Goal: Complete application form: Complete application form

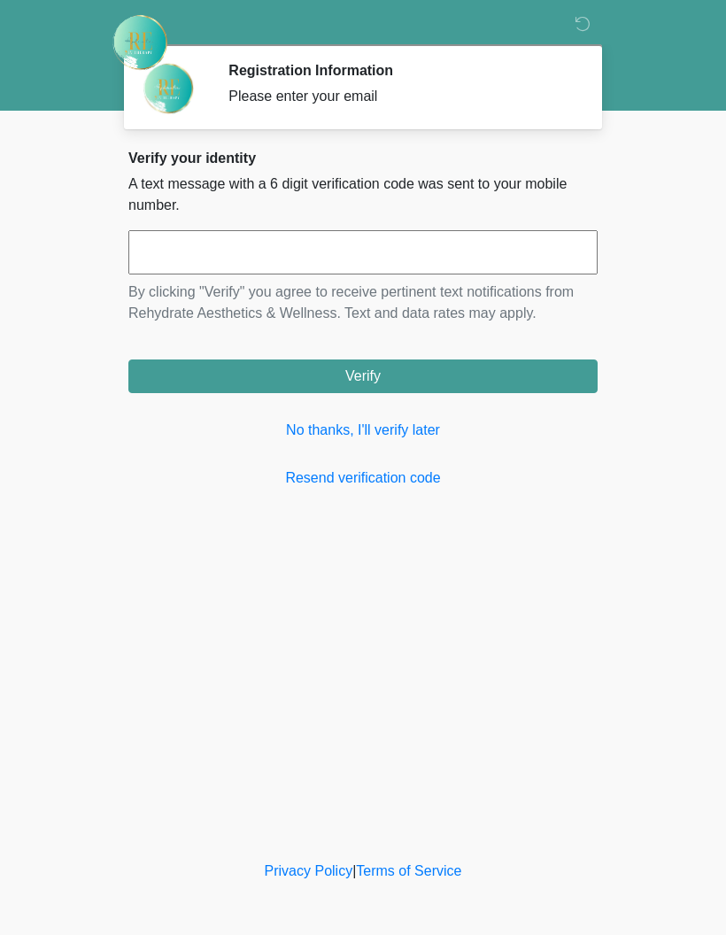
click at [158, 264] on input "text" at bounding box center [362, 252] width 469 height 44
click at [430, 438] on link "No thanks, I'll verify later" at bounding box center [362, 430] width 469 height 21
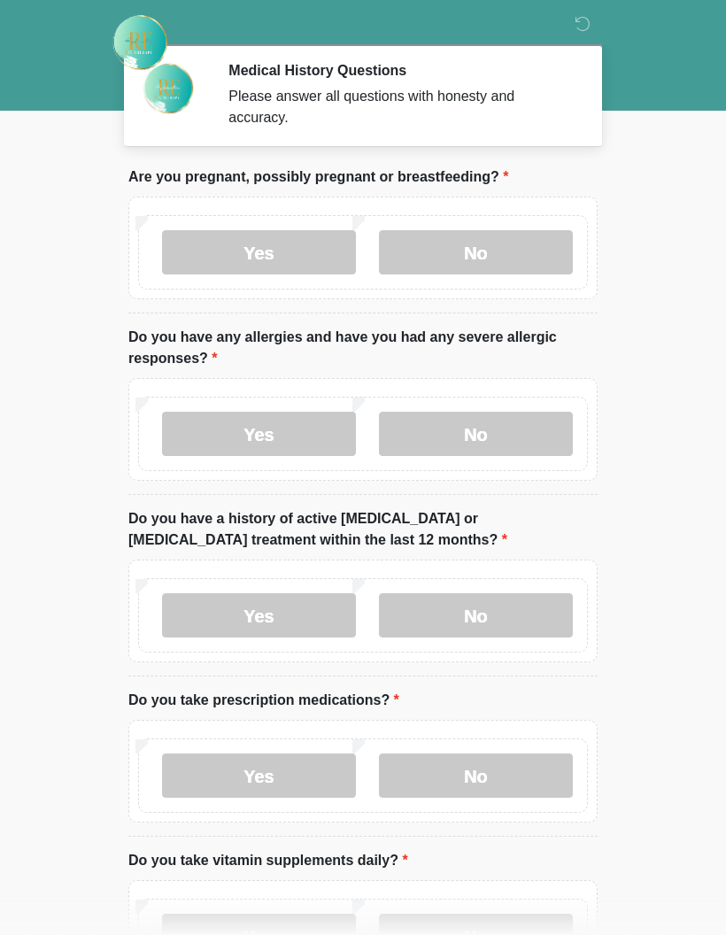
click at [508, 254] on label "No" at bounding box center [476, 252] width 194 height 44
click at [520, 436] on label "No" at bounding box center [476, 434] width 194 height 44
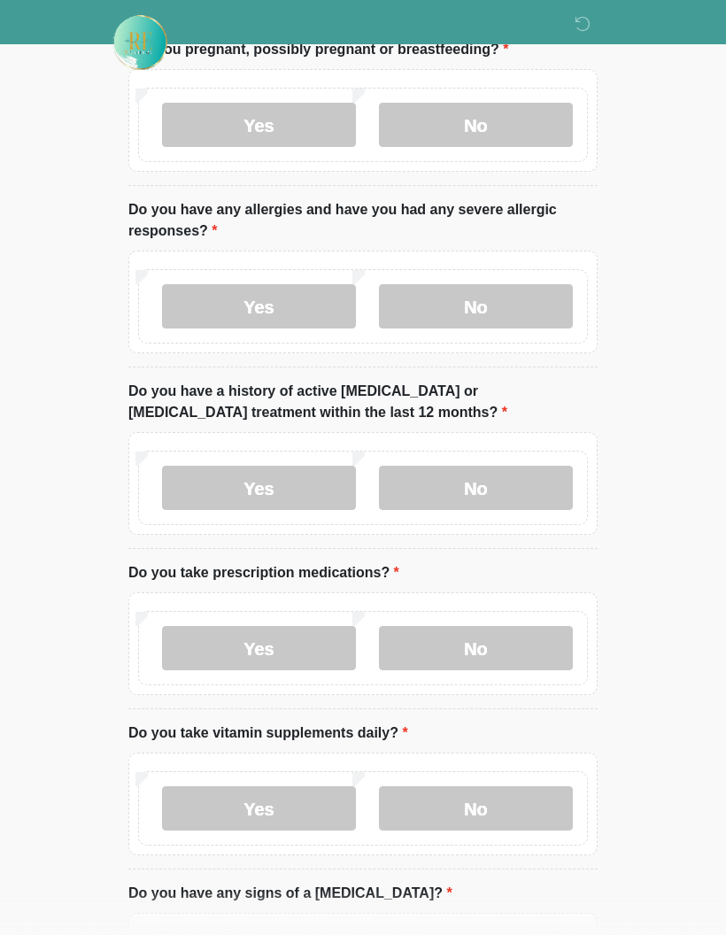
scroll to position [132, 0]
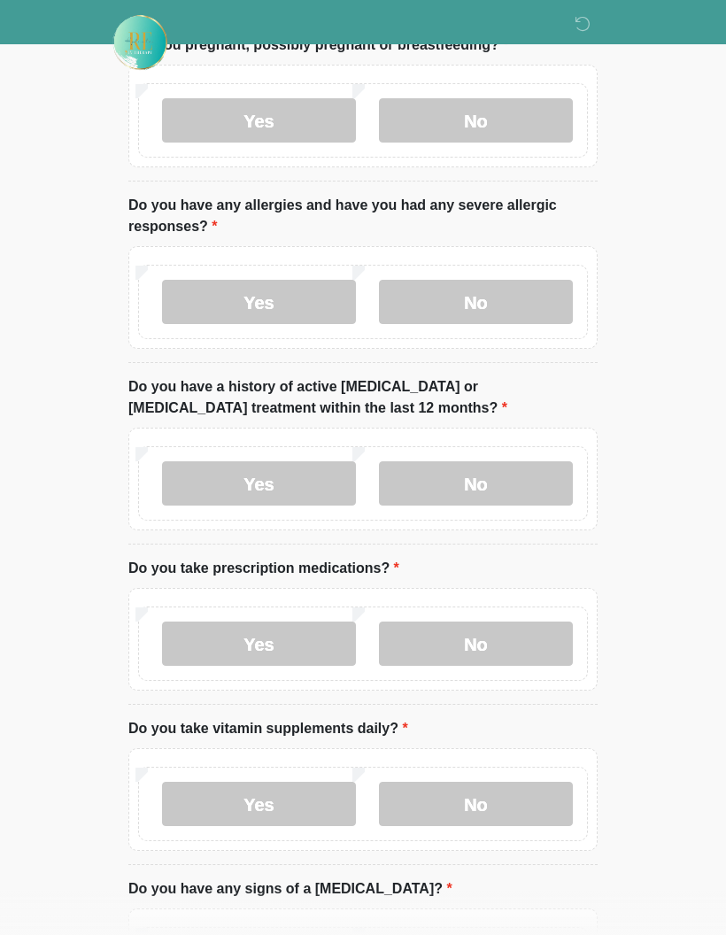
click at [532, 486] on label "No" at bounding box center [476, 483] width 194 height 44
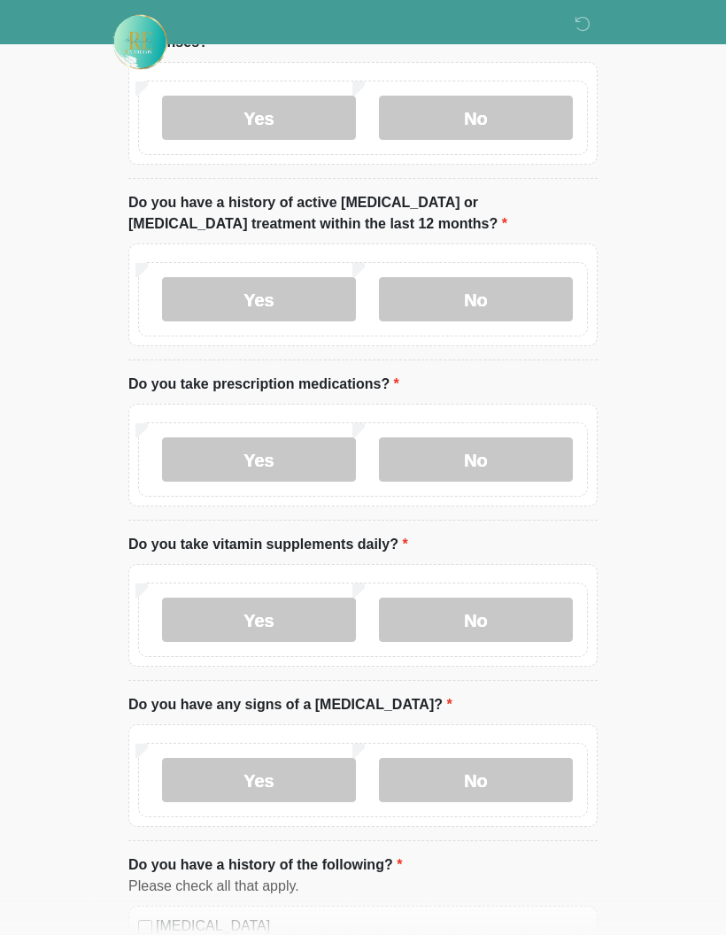
scroll to position [318, 0]
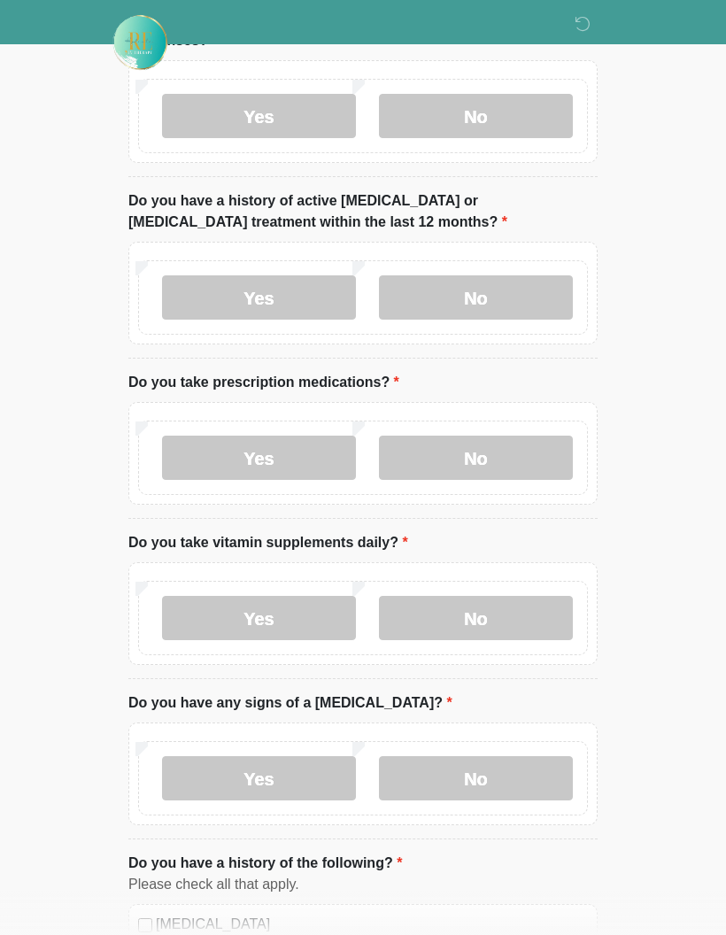
click at [298, 453] on label "Yes" at bounding box center [259, 458] width 194 height 44
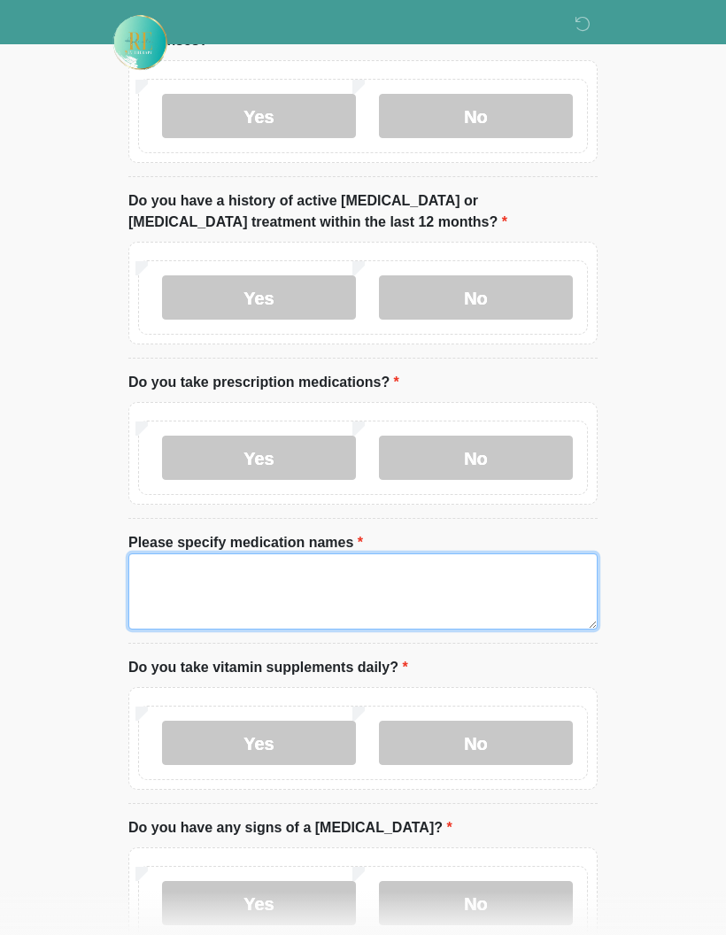
click at [225, 579] on textarea "Please specify medication names" at bounding box center [362, 592] width 469 height 76
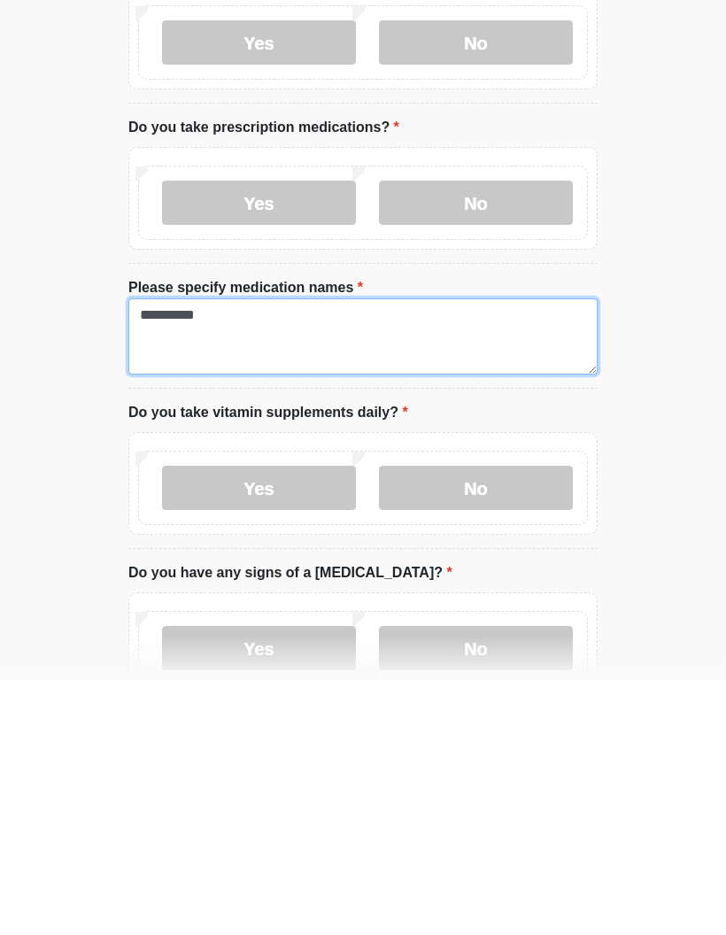
type textarea "*********"
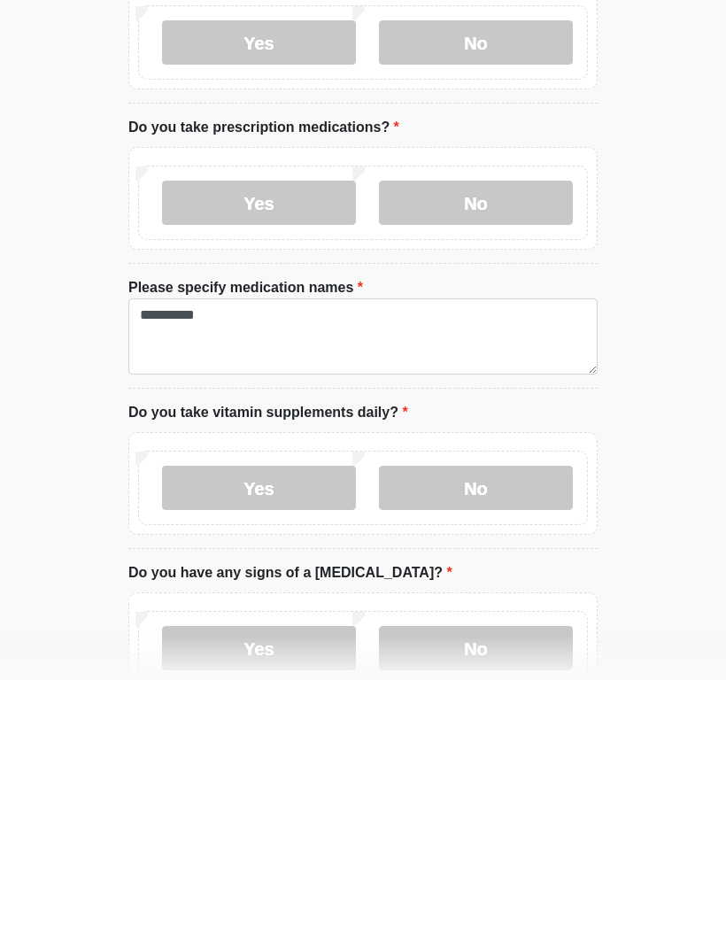
click at [498, 721] on label "No" at bounding box center [476, 743] width 194 height 44
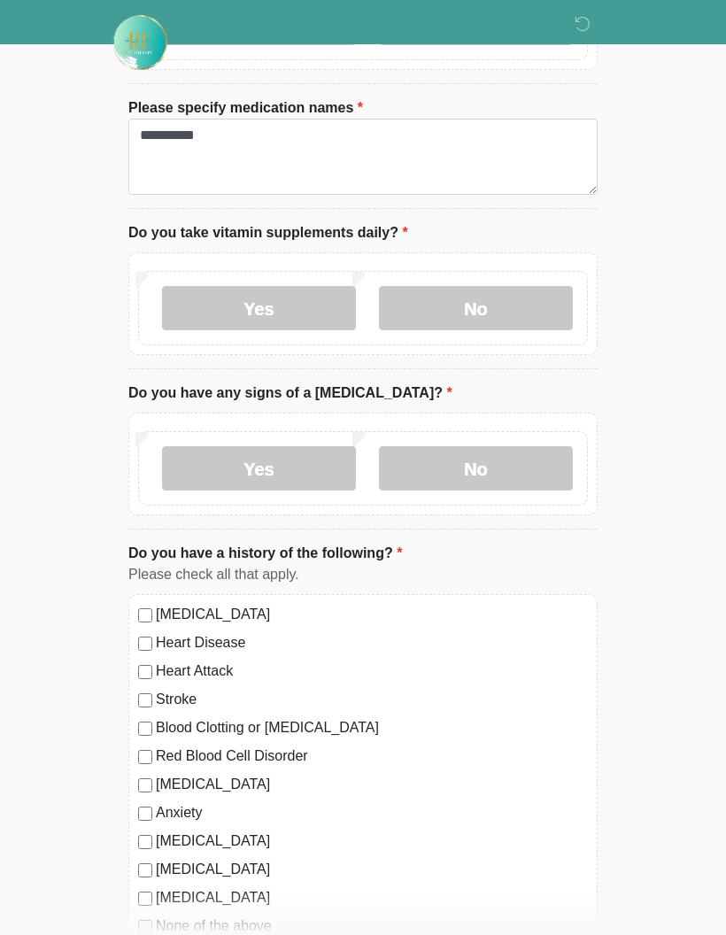
scroll to position [754, 0]
click at [536, 460] on label "No" at bounding box center [476, 468] width 194 height 44
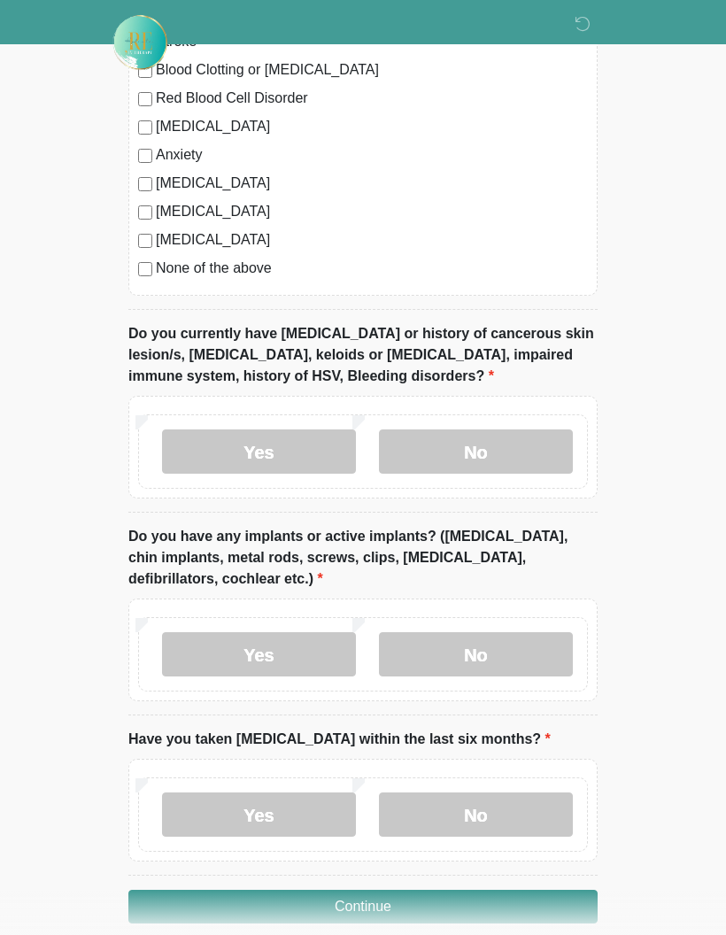
scroll to position [1414, 0]
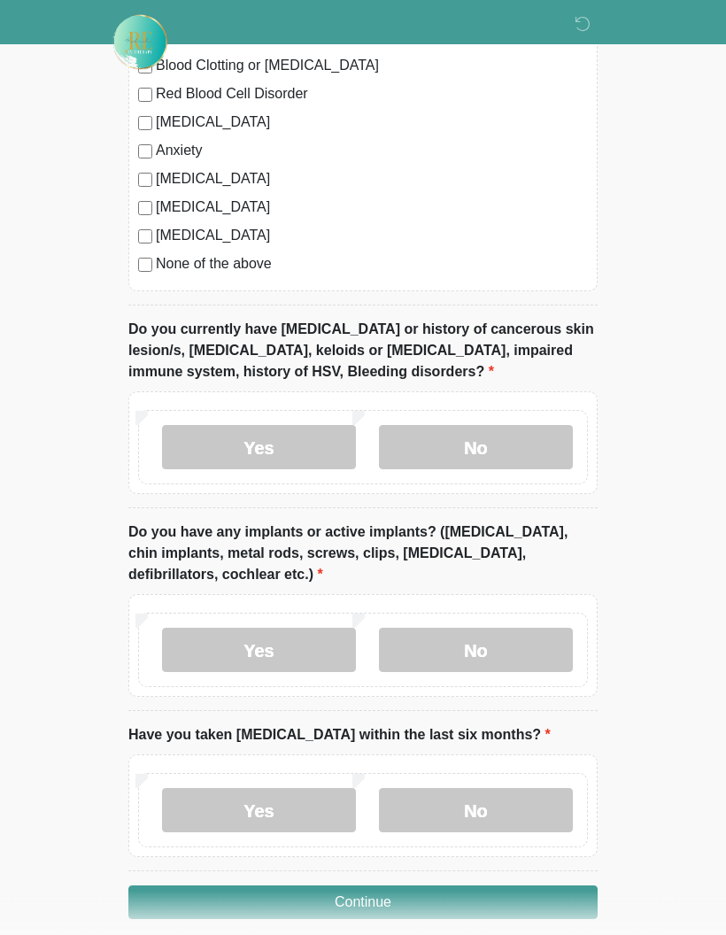
click at [497, 444] on label "No" at bounding box center [476, 448] width 194 height 44
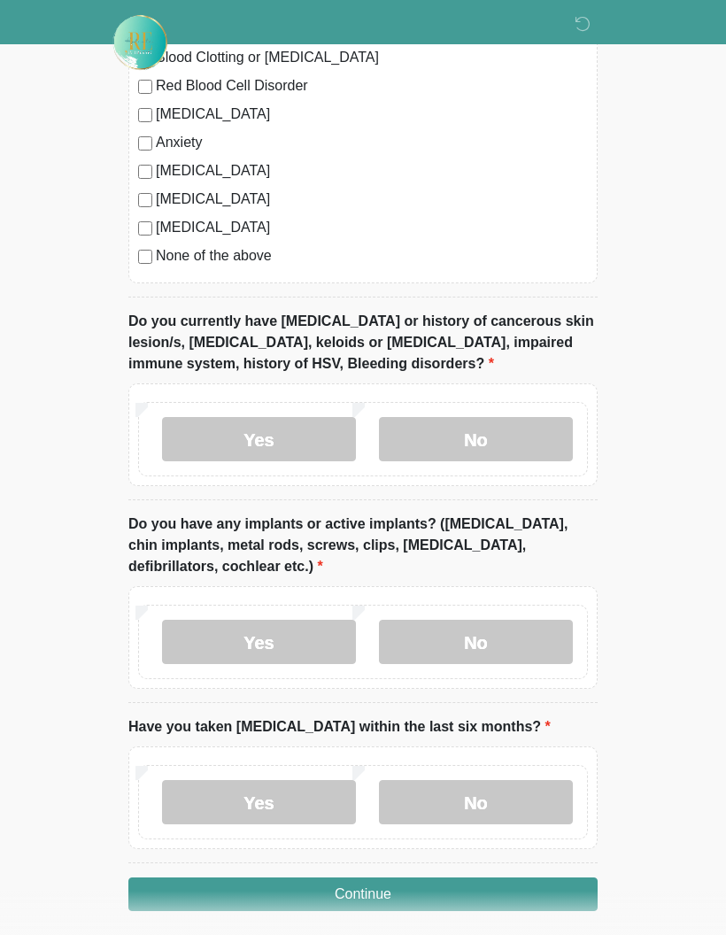
scroll to position [1420, 0]
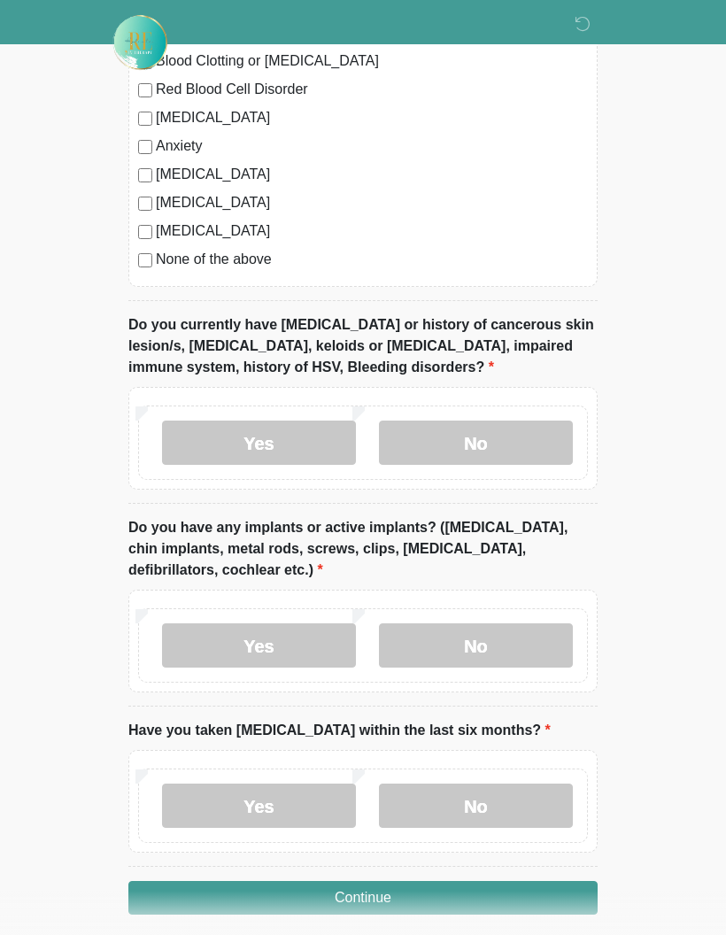
click at [523, 639] on label "No" at bounding box center [476, 646] width 194 height 44
click at [487, 818] on label "No" at bounding box center [476, 806] width 194 height 44
click at [500, 895] on button "Continue" at bounding box center [362, 898] width 469 height 34
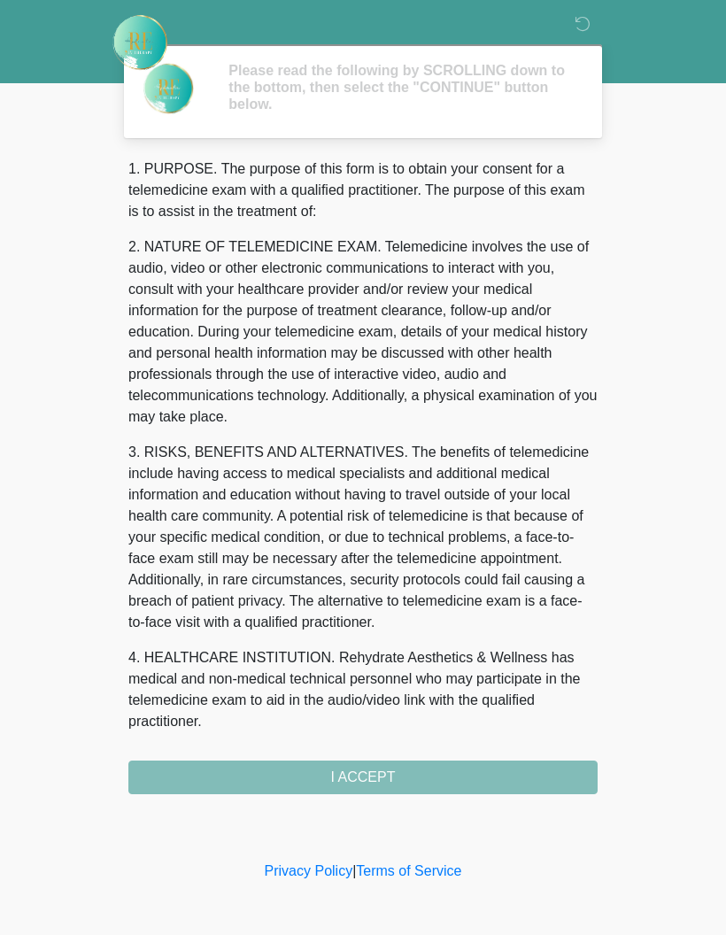
scroll to position [0, 0]
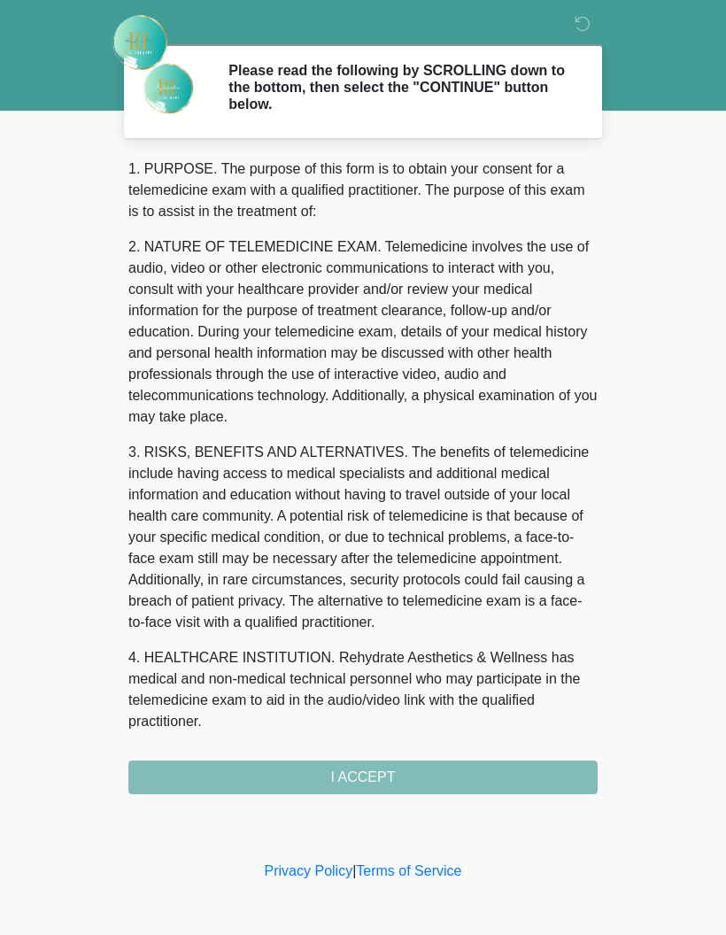
click at [468, 780] on div "1. PURPOSE. The purpose of this form is to obtain your consent for a telemedici…" at bounding box center [362, 477] width 469 height 636
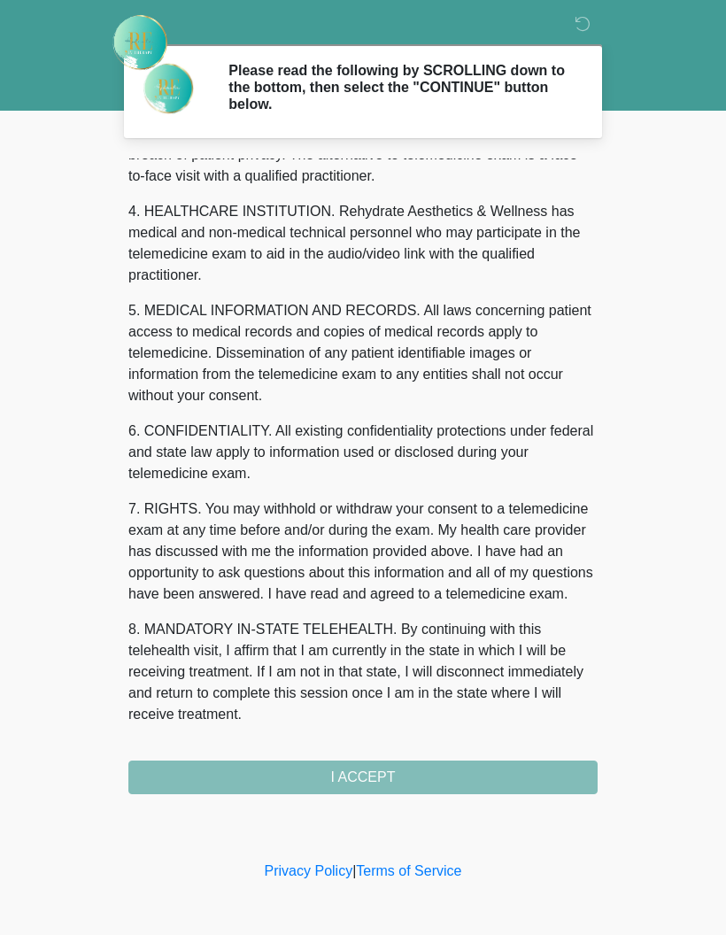
scroll to position [468, 0]
click at [420, 770] on button "I ACCEPT" at bounding box center [362, 778] width 469 height 34
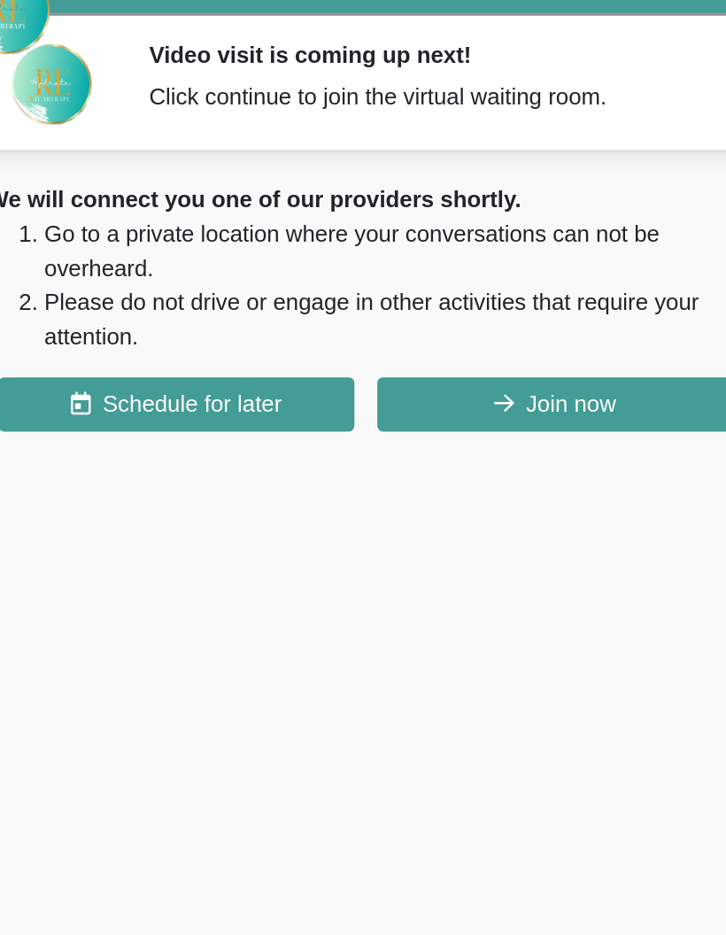
click at [382, 270] on button "Join now" at bounding box center [480, 287] width 221 height 34
